Goal: Share content

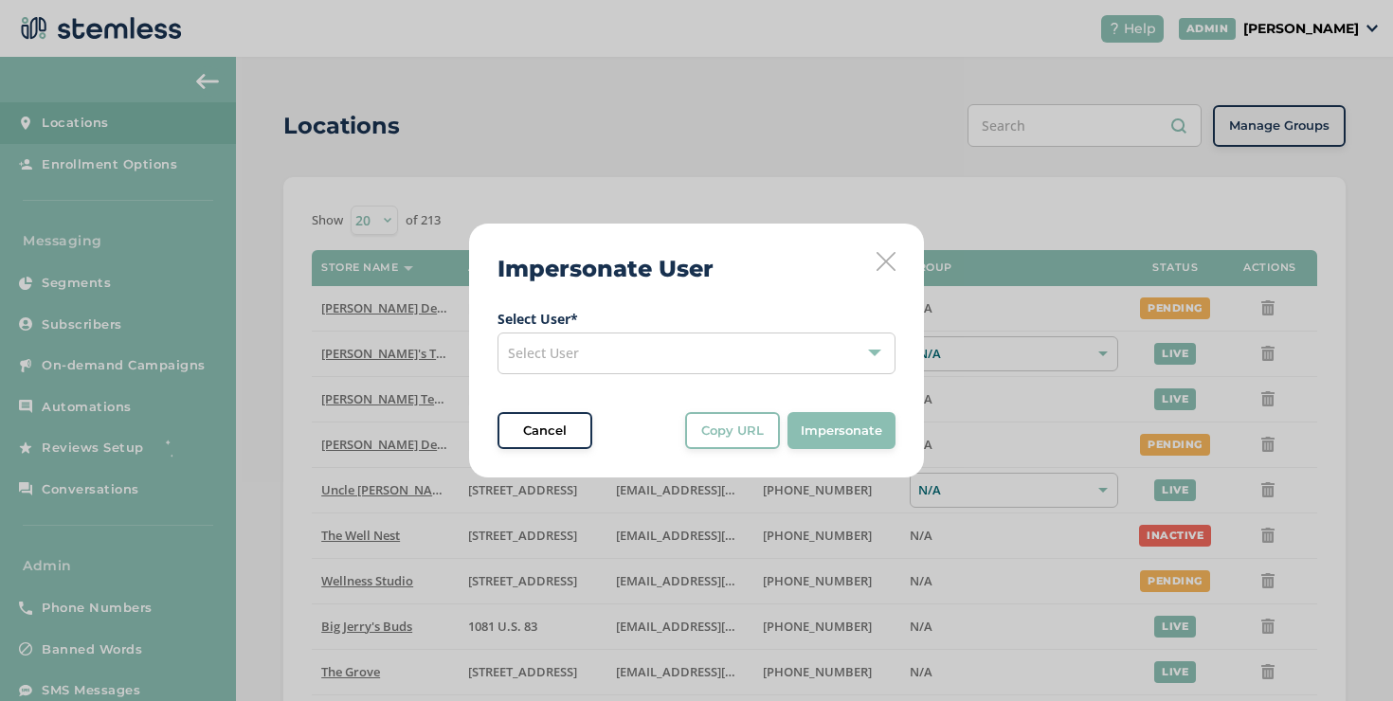
click at [795, 360] on div "Select User" at bounding box center [697, 354] width 398 height 42
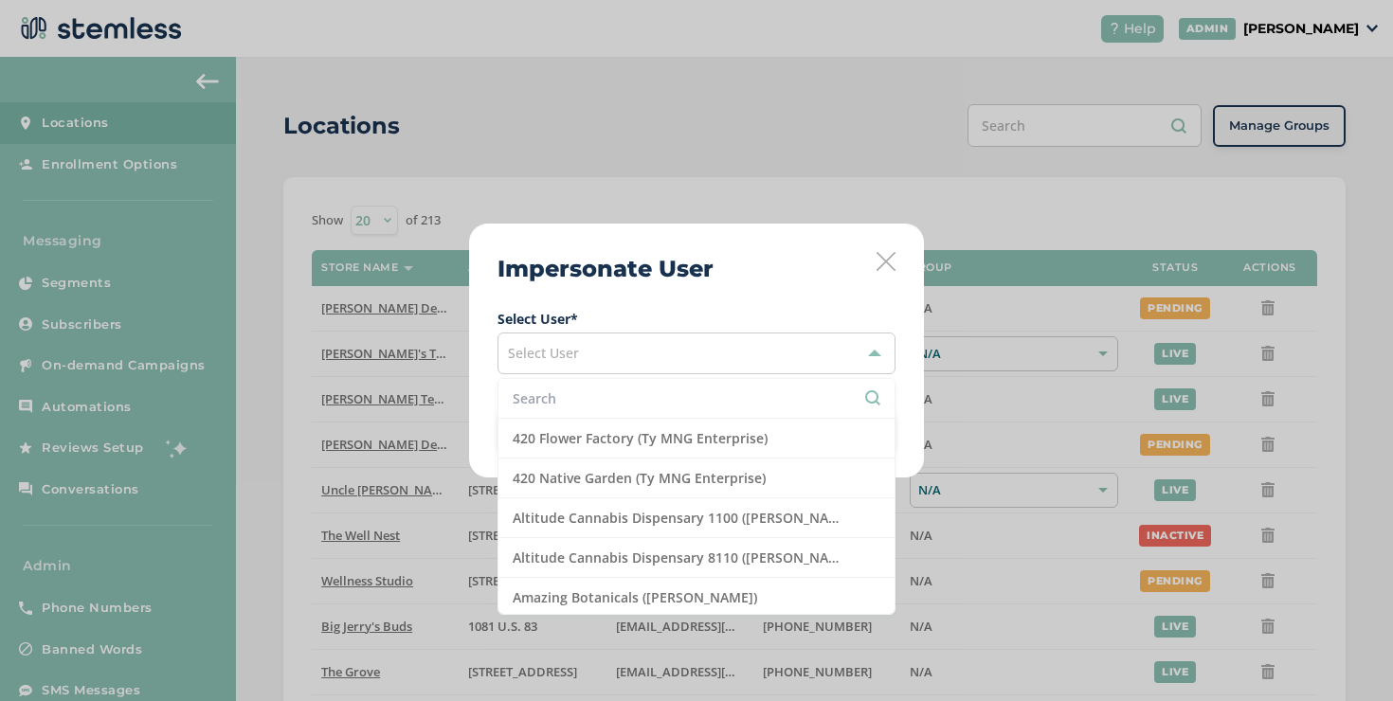
click at [660, 408] on li at bounding box center [696, 399] width 396 height 40
click at [658, 404] on input "text" at bounding box center [697, 399] width 368 height 20
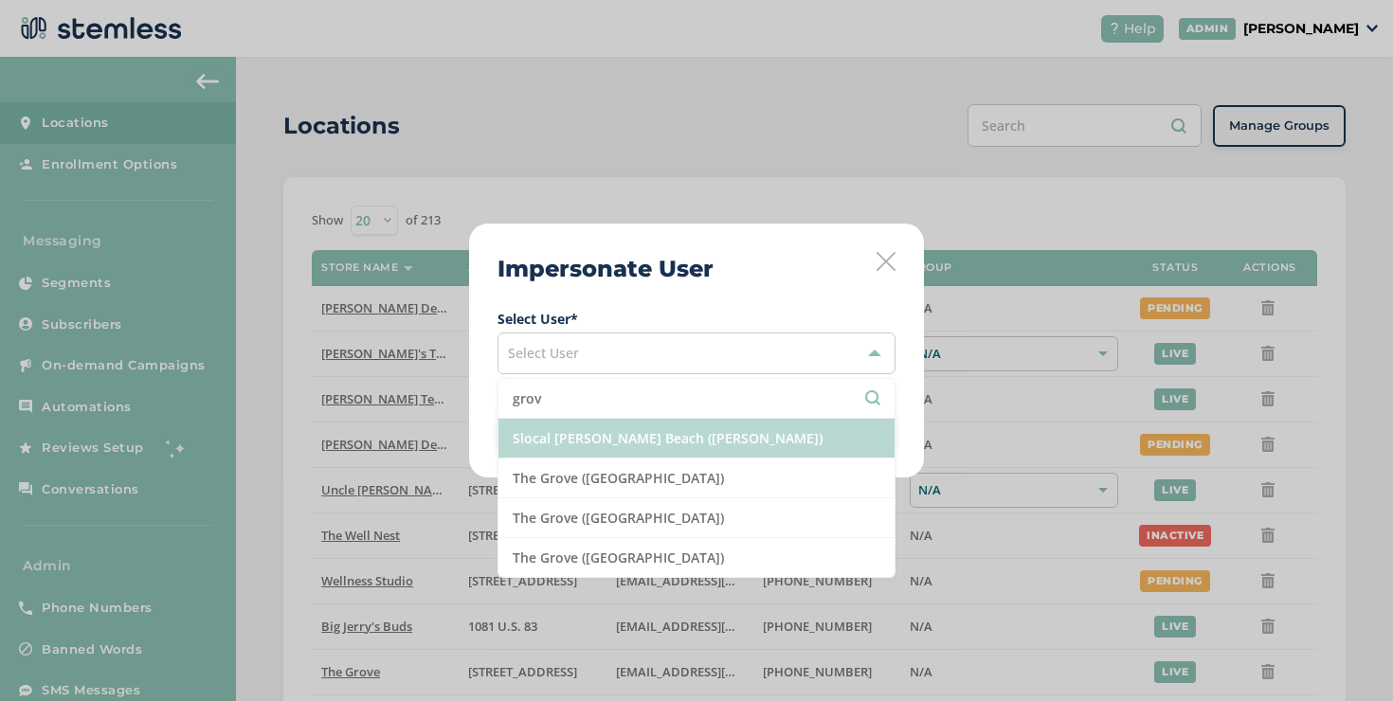
type input "grov"
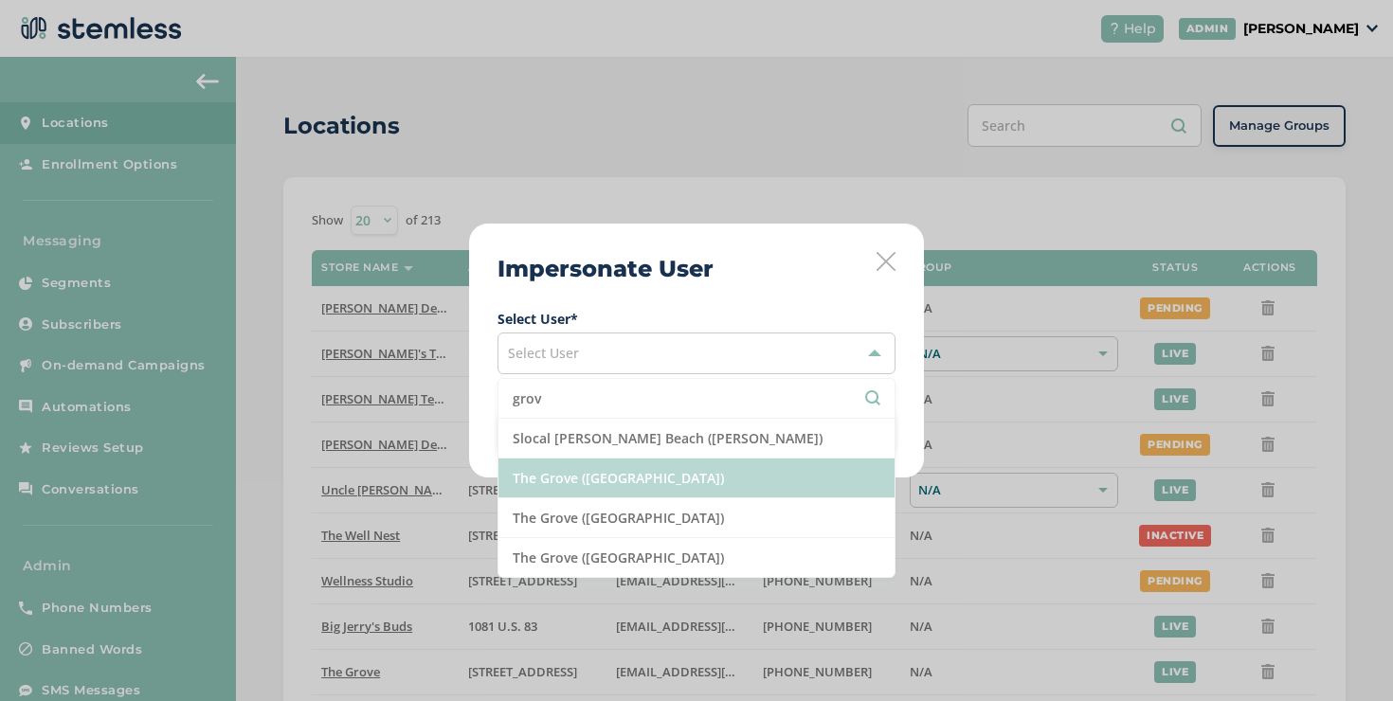
click at [633, 460] on ul "grov Slocal [PERSON_NAME][GEOGRAPHIC_DATA] ([PERSON_NAME]) [GEOGRAPHIC_DATA] ([…" at bounding box center [697, 478] width 398 height 200
click at [633, 460] on li "The Grove ([GEOGRAPHIC_DATA])" at bounding box center [696, 479] width 396 height 40
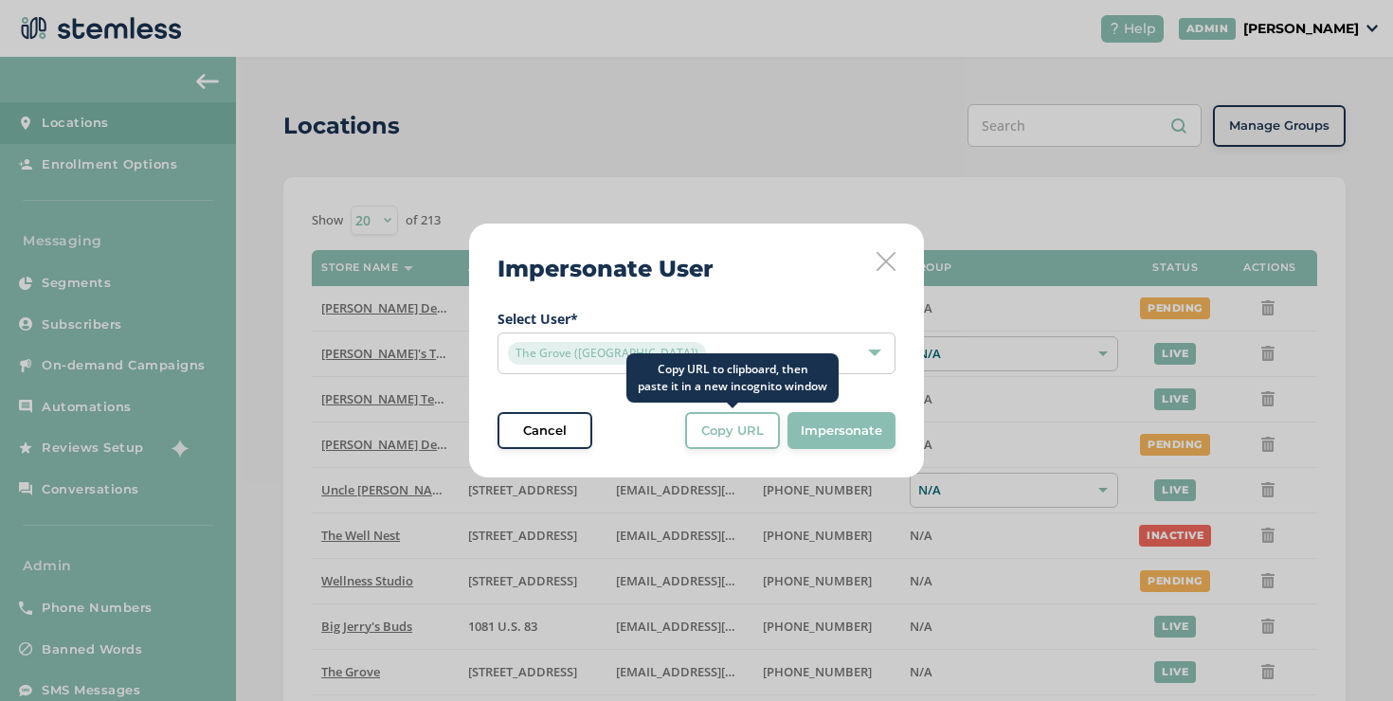
click at [743, 429] on span "Copy URL" at bounding box center [732, 431] width 63 height 19
